Goal: Information Seeking & Learning: Learn about a topic

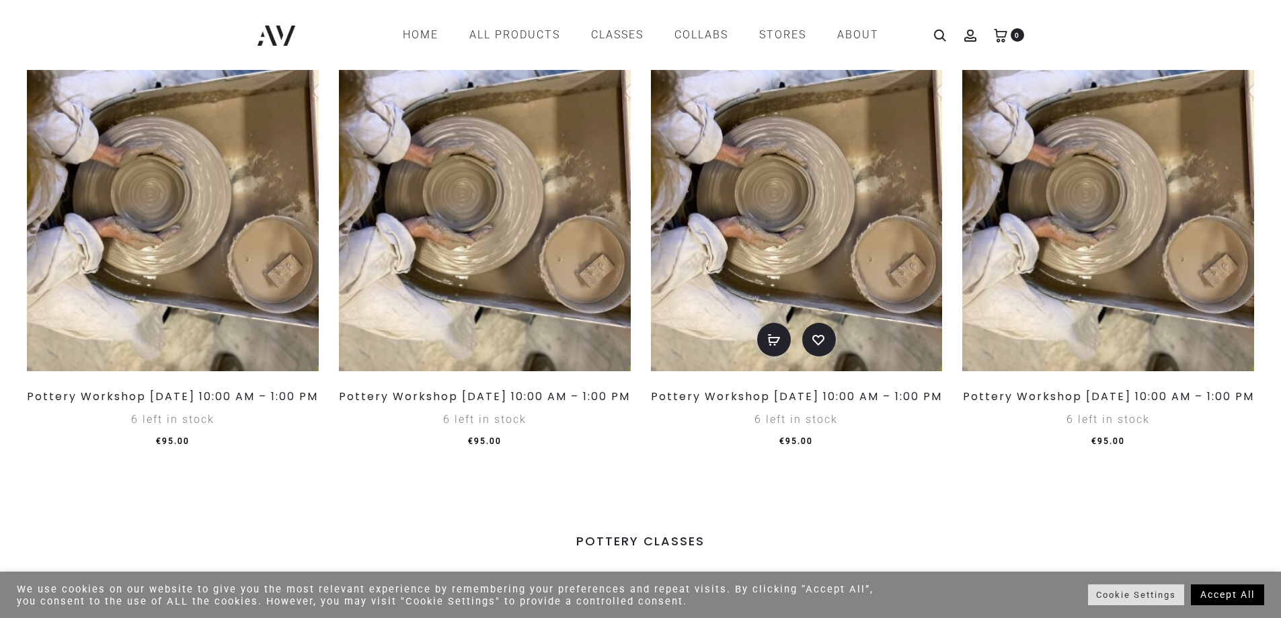
scroll to position [1211, 0]
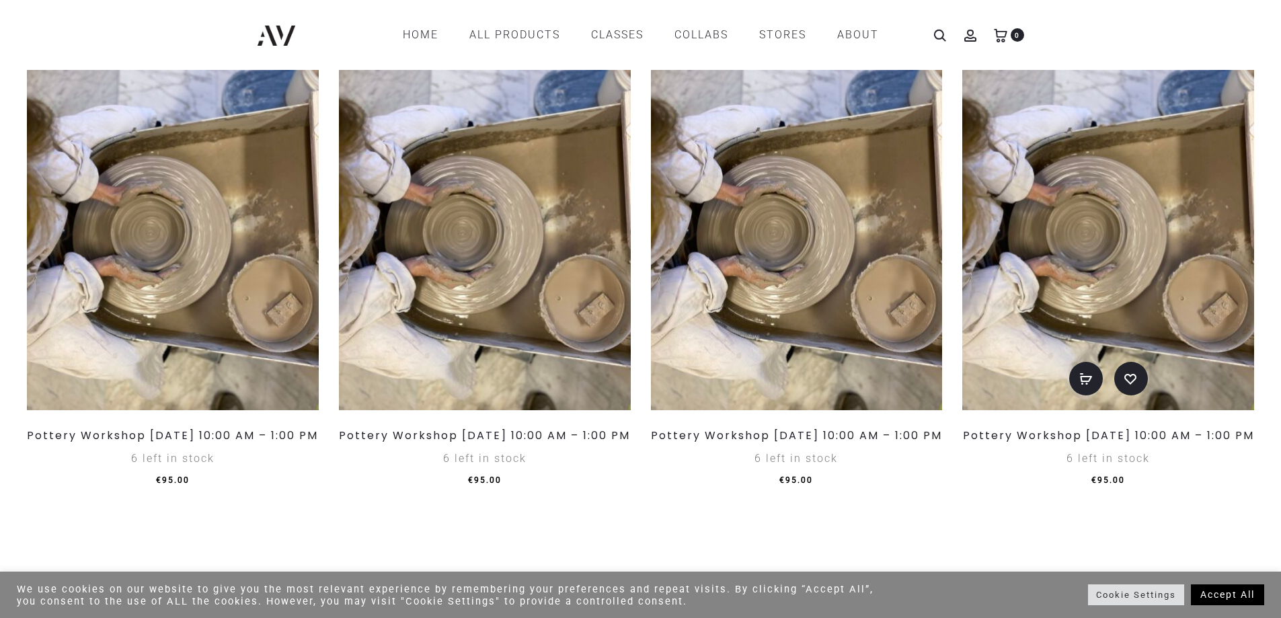
click at [1117, 211] on img at bounding box center [1109, 237] width 292 height 348
click at [1010, 406] on img at bounding box center [1109, 237] width 292 height 348
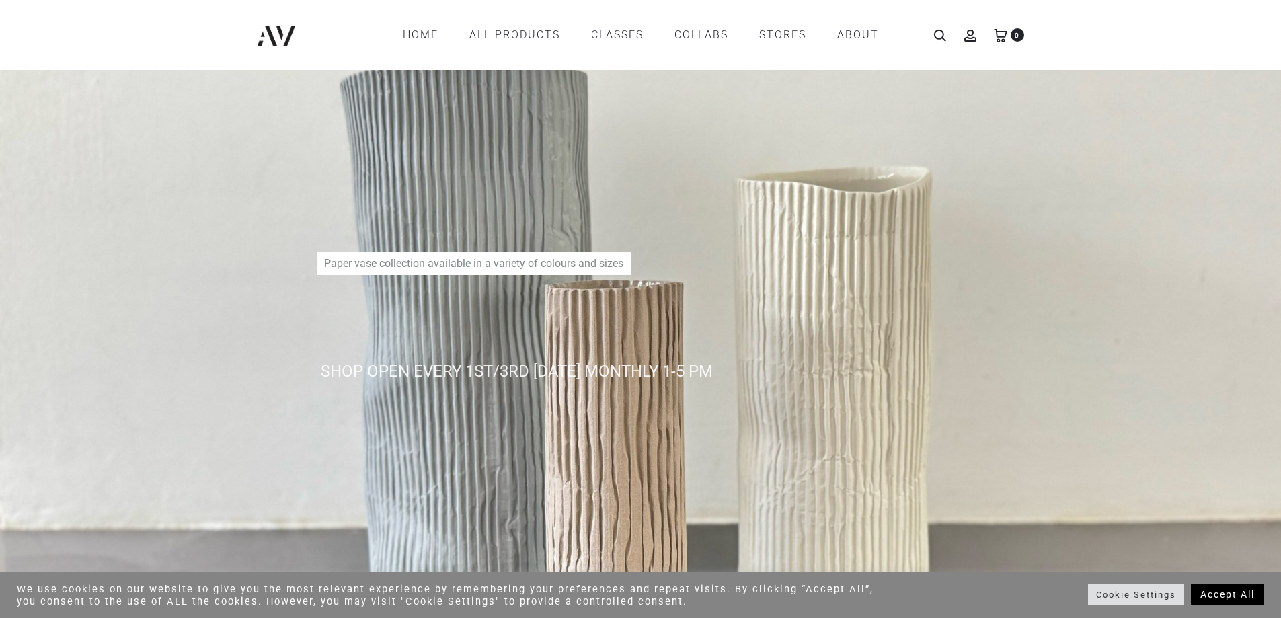
scroll to position [0, 0]
click at [433, 36] on link "Home" at bounding box center [421, 35] width 36 height 23
click at [417, 32] on link "Home" at bounding box center [421, 35] width 36 height 23
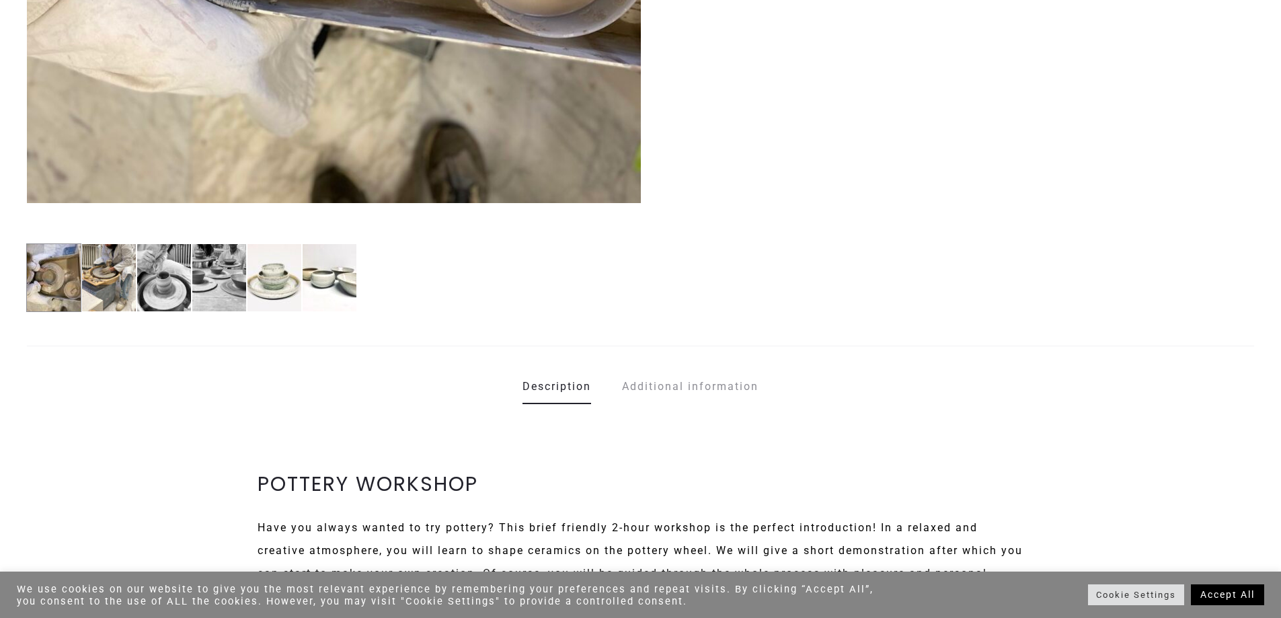
scroll to position [740, 0]
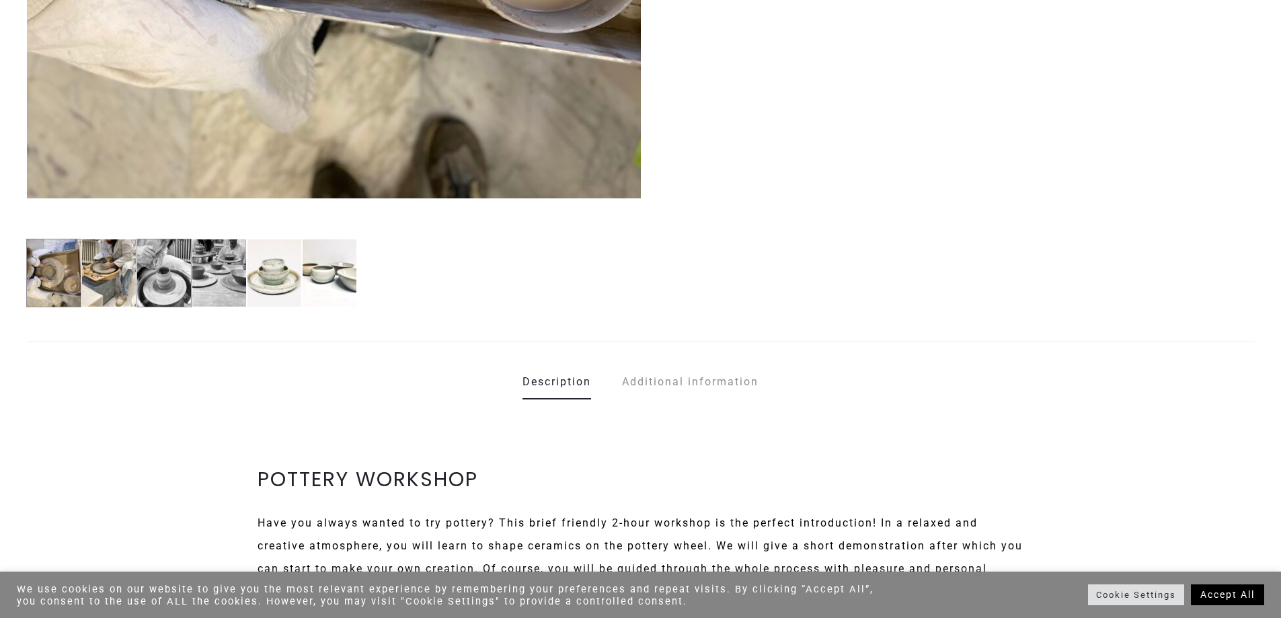
click at [179, 276] on img at bounding box center [164, 273] width 55 height 69
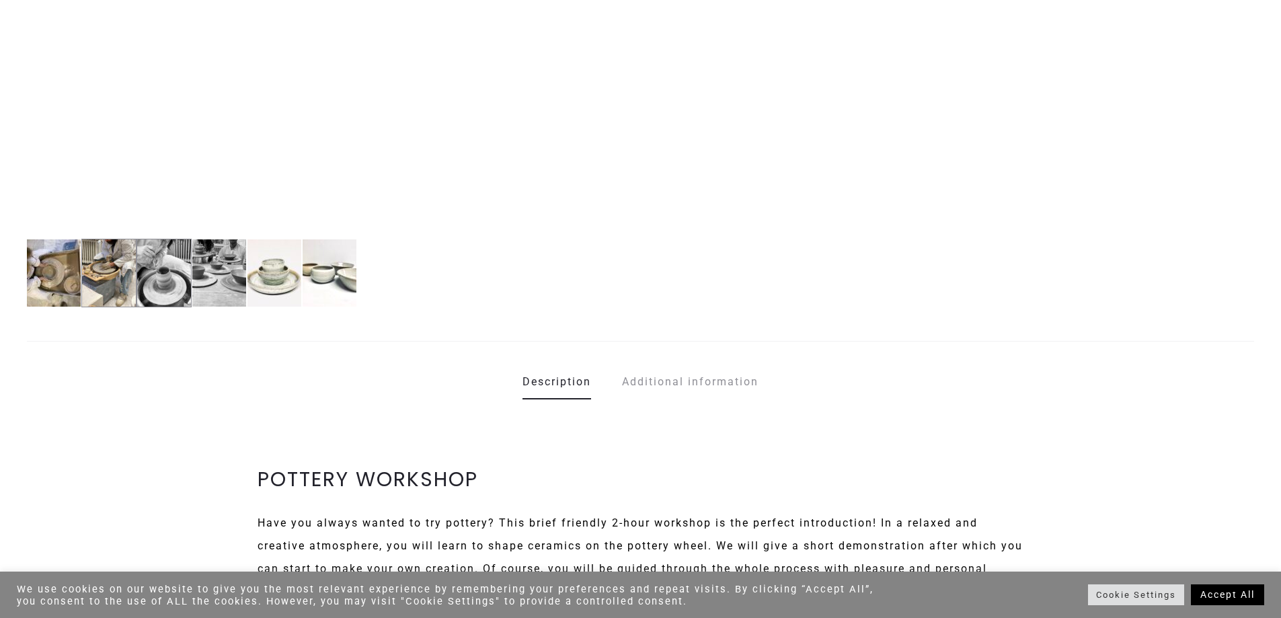
click at [114, 266] on img at bounding box center [108, 273] width 55 height 69
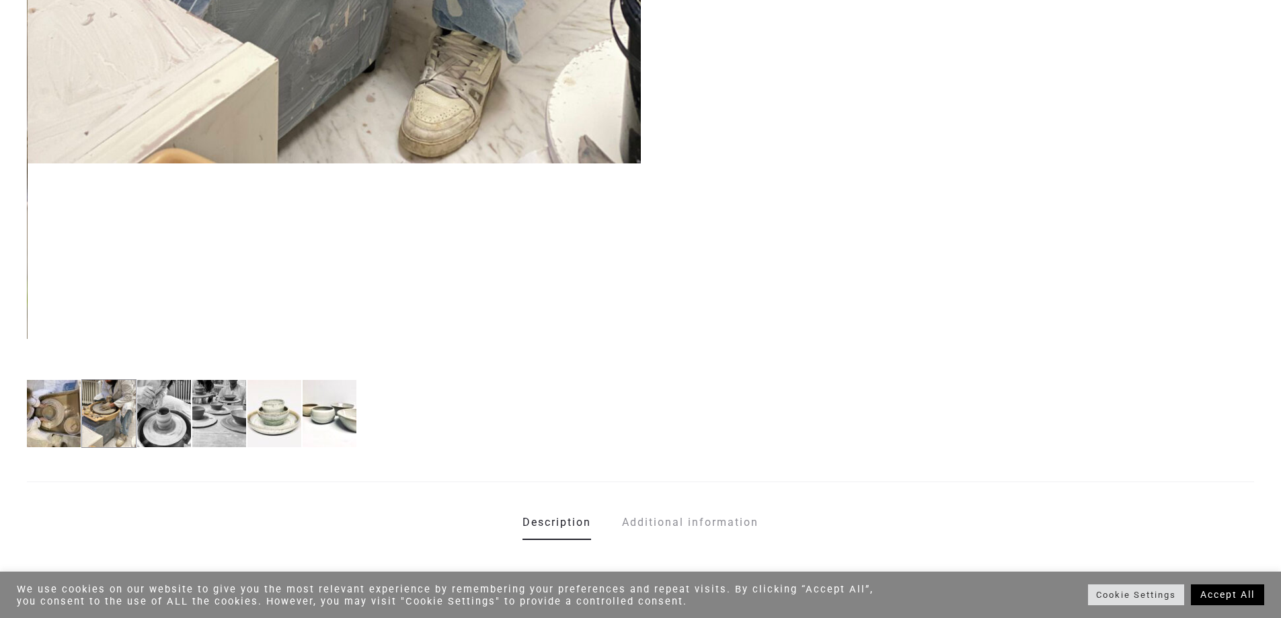
scroll to position [673, 0]
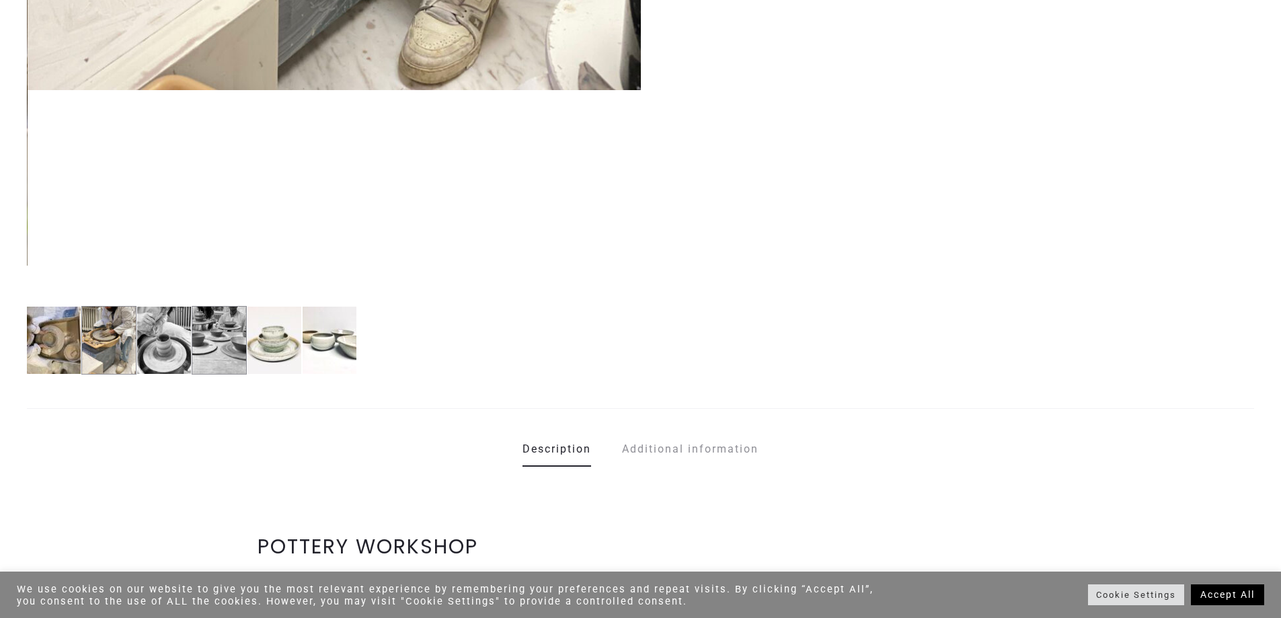
click at [206, 324] on img at bounding box center [219, 340] width 55 height 69
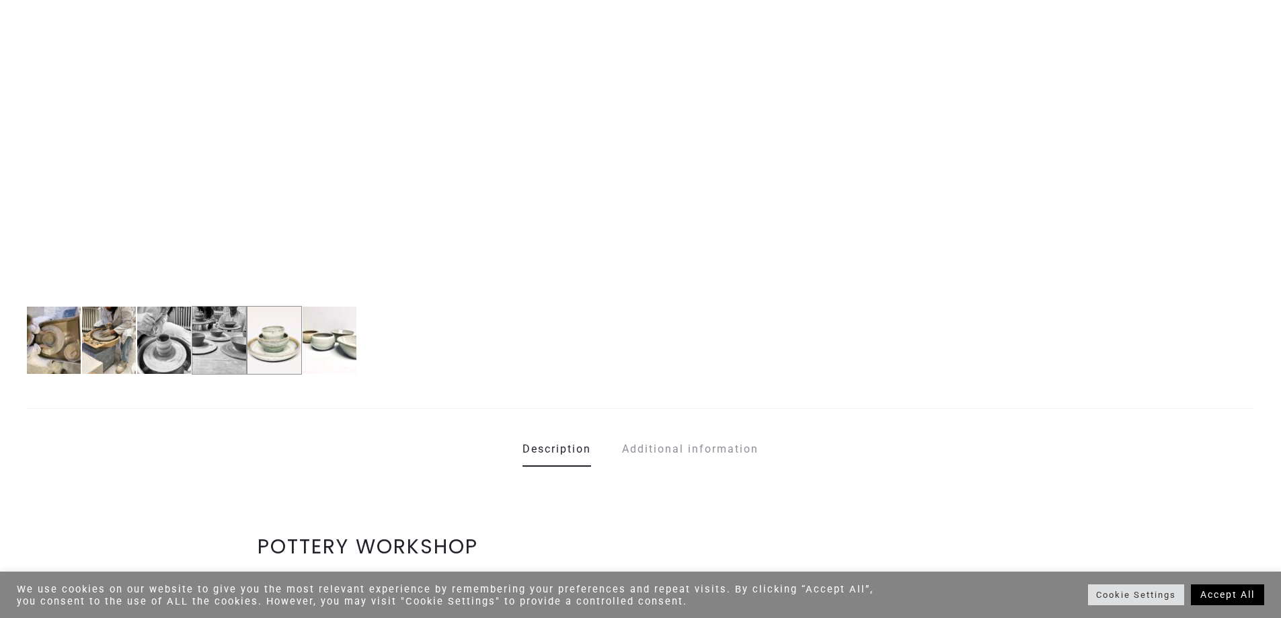
click at [268, 340] on img at bounding box center [274, 340] width 55 height 69
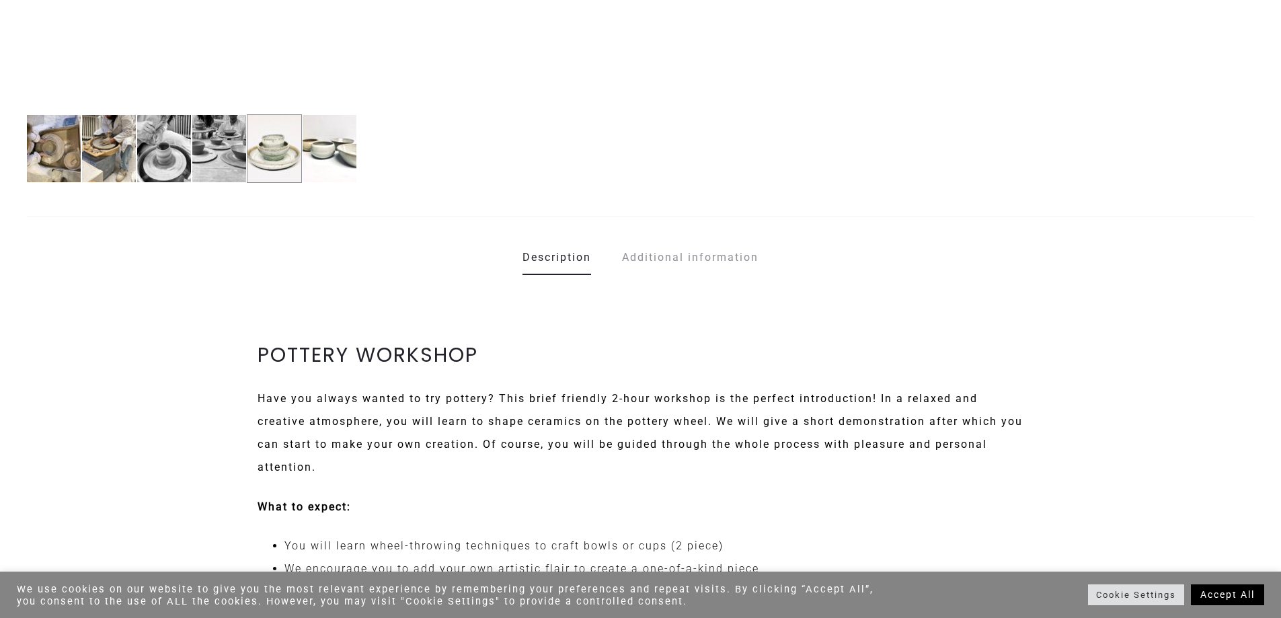
scroll to position [875, 0]
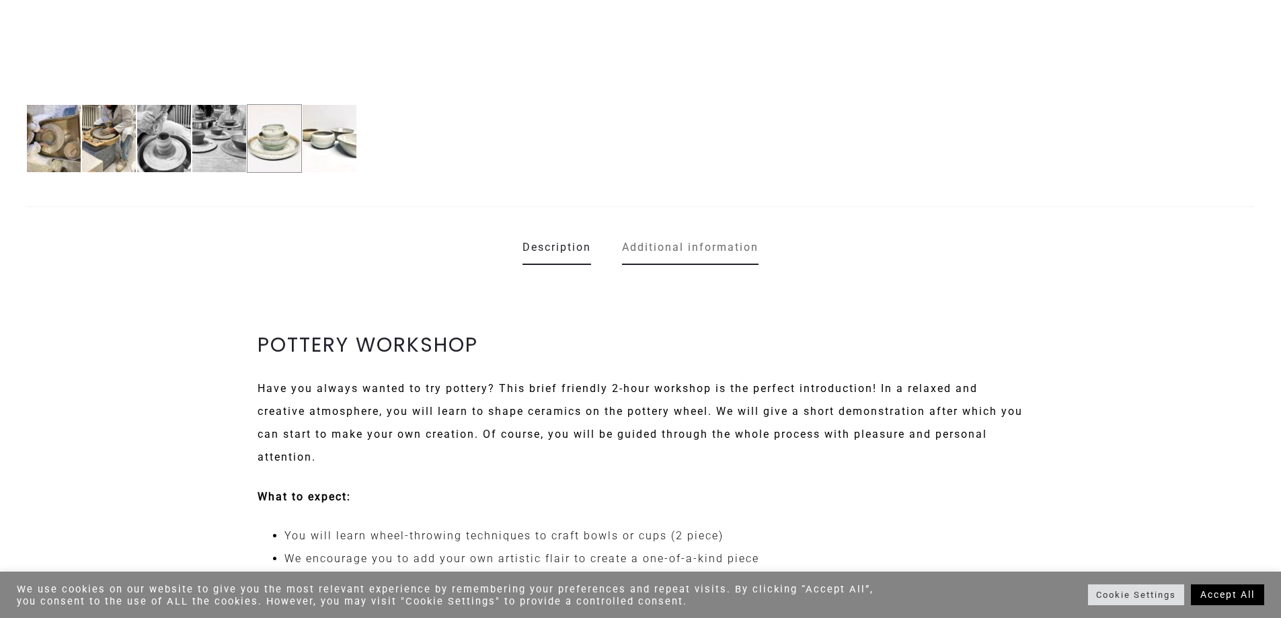
click at [677, 244] on link "Additional information" at bounding box center [690, 248] width 137 height 34
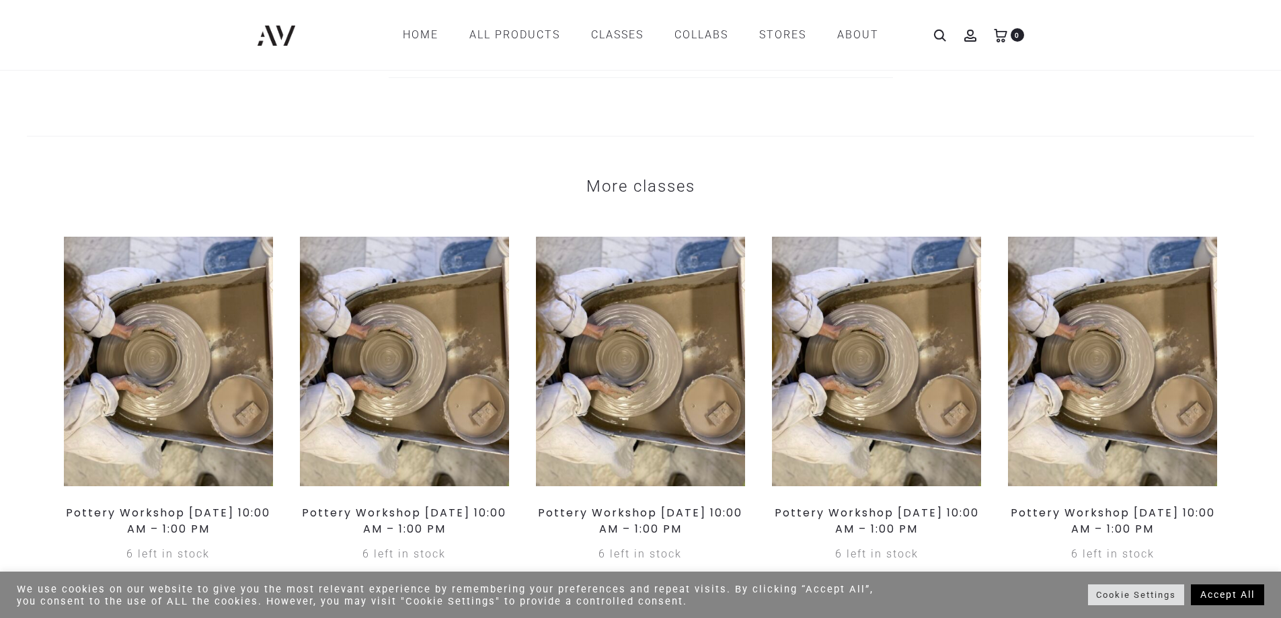
scroll to position [1009, 0]
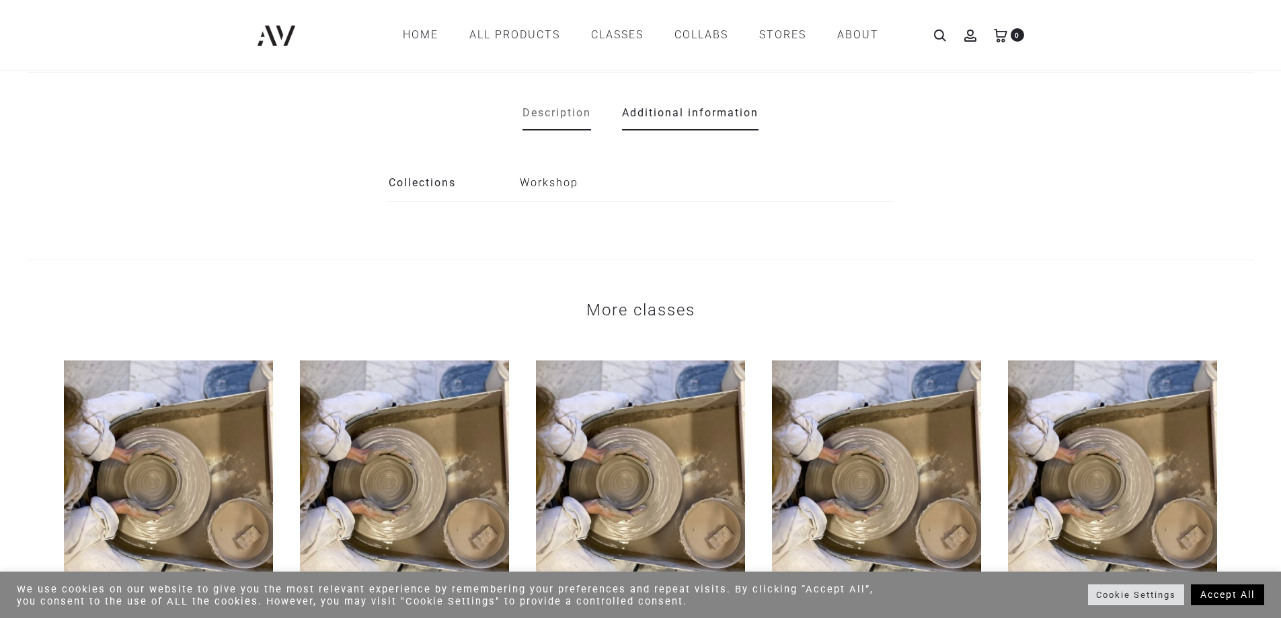
click at [546, 114] on link "Description" at bounding box center [557, 113] width 69 height 34
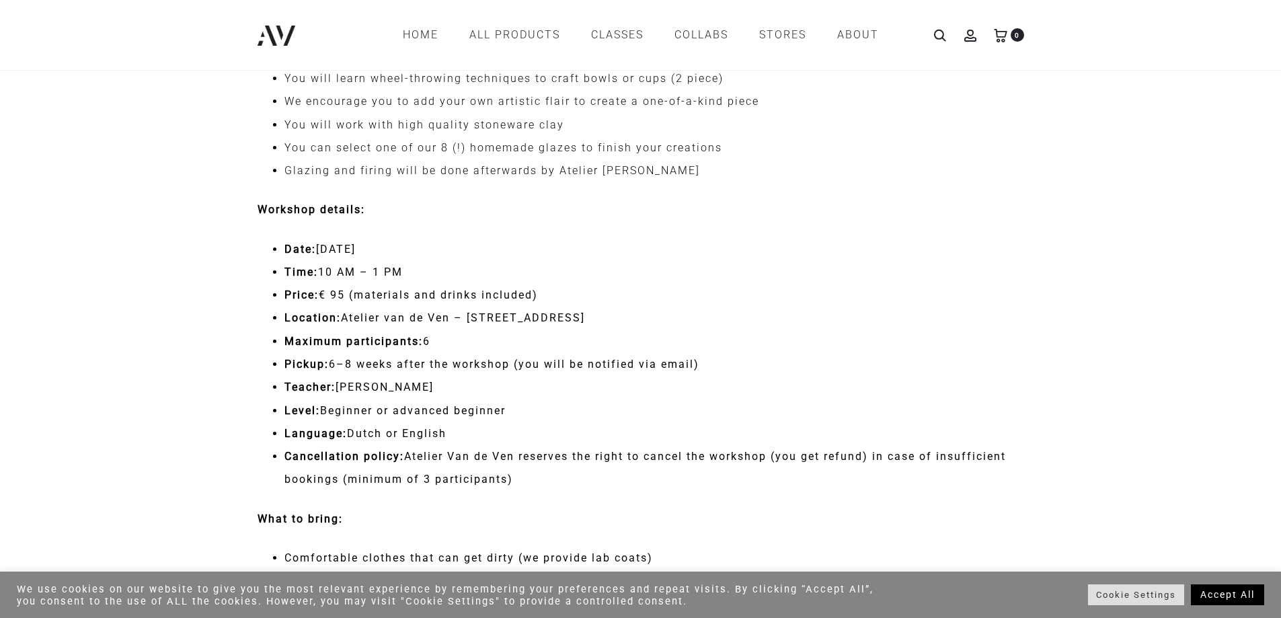
scroll to position [875, 0]
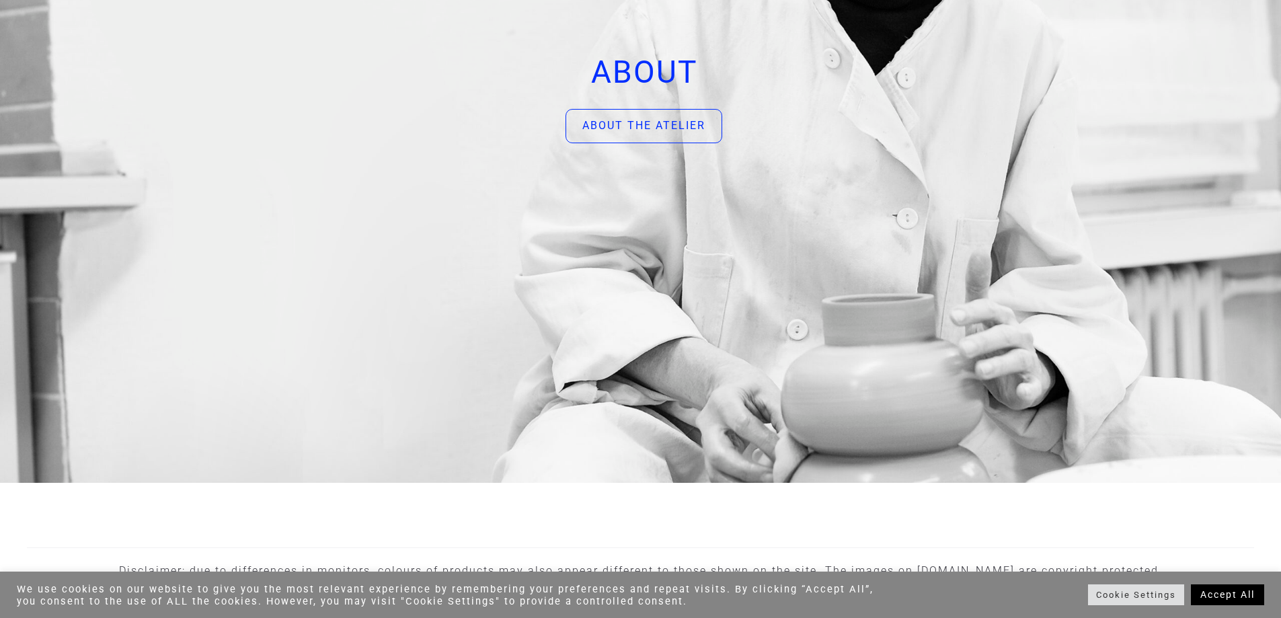
scroll to position [4606, 0]
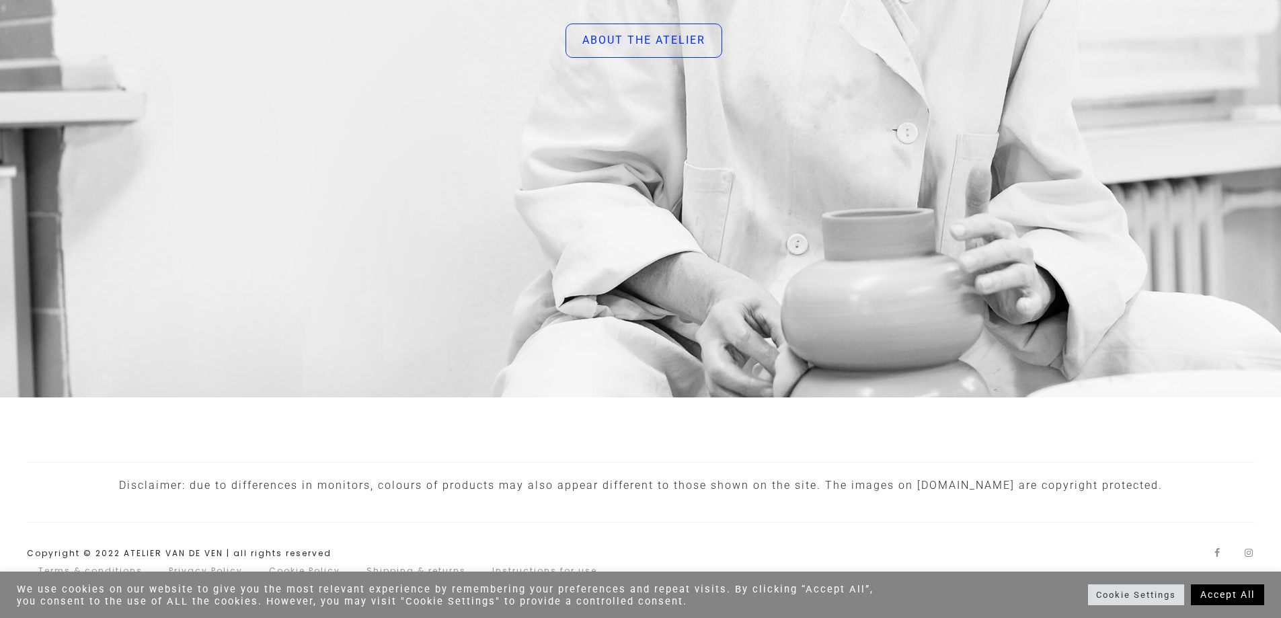
click at [1214, 594] on link "Accept All" at bounding box center [1227, 595] width 73 height 21
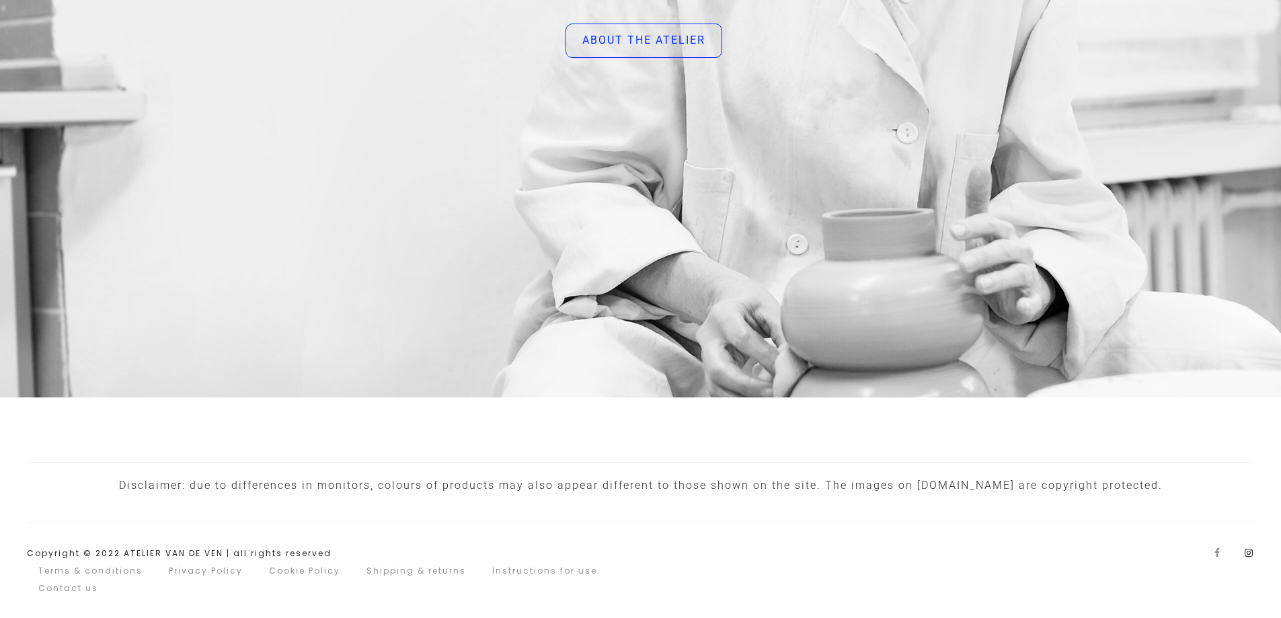
click at [1252, 554] on link "Instagram" at bounding box center [1249, 552] width 9 height 9
